Goal: Find specific page/section: Find specific page/section

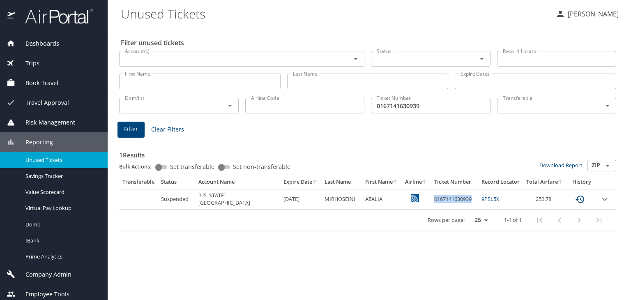
click at [53, 43] on span "Dashboards" at bounding box center [37, 43] width 44 height 9
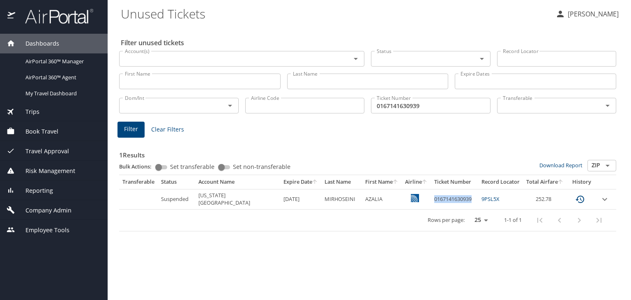
click at [69, 20] on img at bounding box center [54, 16] width 77 height 16
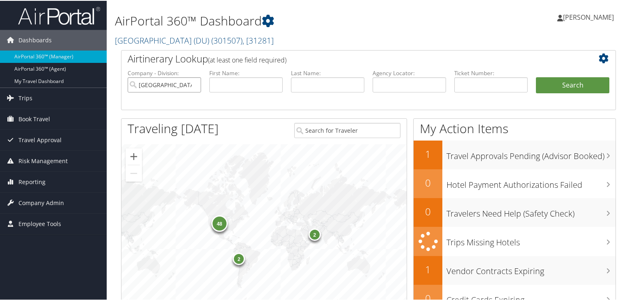
click at [194, 84] on input "[GEOGRAPHIC_DATA] (DU)" at bounding box center [165, 83] width 74 height 15
click at [236, 38] on span "( 301507 )" at bounding box center [226, 39] width 31 height 11
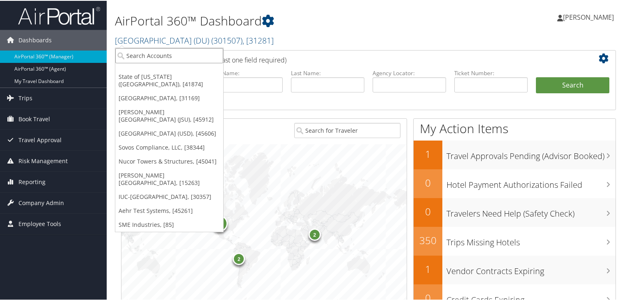
click at [190, 52] on input "search" at bounding box center [169, 54] width 108 height 15
paste input "UVA"
type input "UVA"
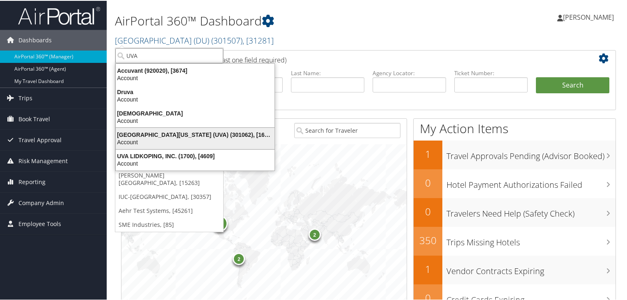
click at [179, 146] on div "[GEOGRAPHIC_DATA][US_STATE] (UVA) (301062), [16863] Account" at bounding box center [195, 137] width 156 height 19
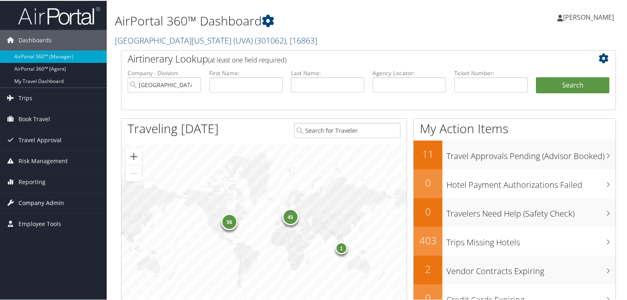
click at [44, 203] on span "Company Admin" at bounding box center [41, 202] width 46 height 21
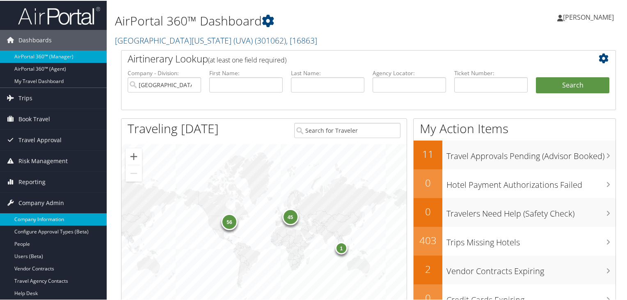
click at [41, 222] on link "Company Information" at bounding box center [53, 218] width 107 height 12
